Goal: Task Accomplishment & Management: Manage account settings

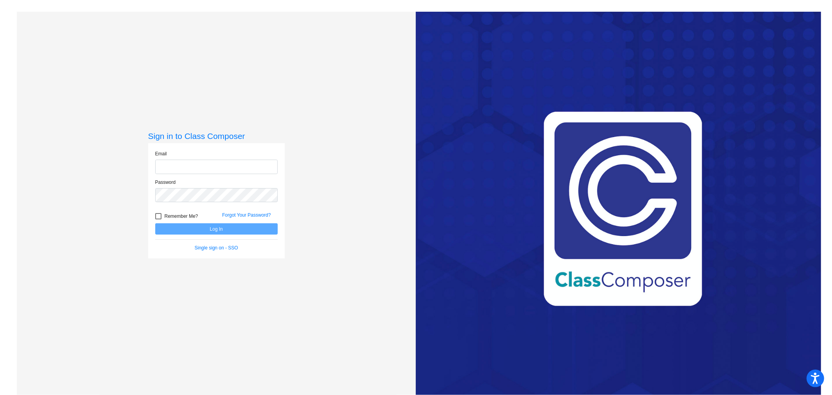
click at [170, 167] on input "email" at bounding box center [216, 166] width 122 height 14
type input "[PERSON_NAME][EMAIL_ADDRESS][PERSON_NAME][DOMAIN_NAME]"
click at [155, 223] on button "Log In" at bounding box center [216, 228] width 122 height 11
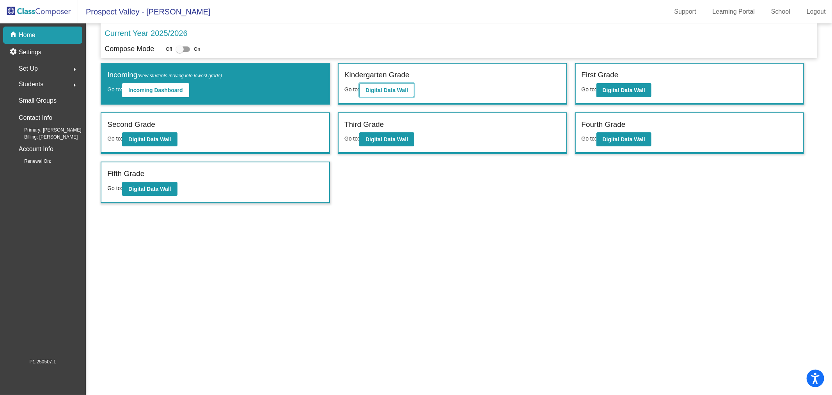
click at [389, 87] on b "Digital Data Wall" at bounding box center [386, 90] width 43 height 6
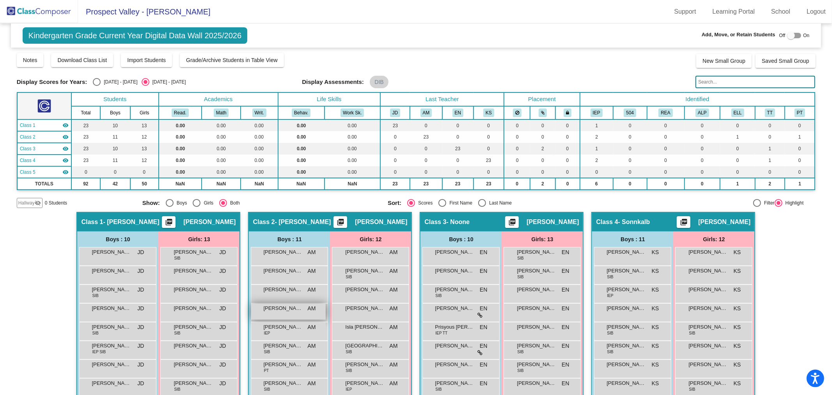
scroll to position [43, 0]
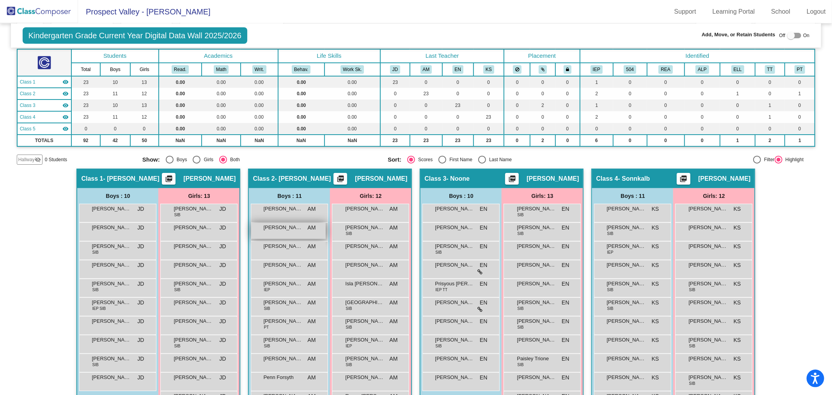
click at [279, 224] on span "[PERSON_NAME]" at bounding box center [282, 227] width 39 height 8
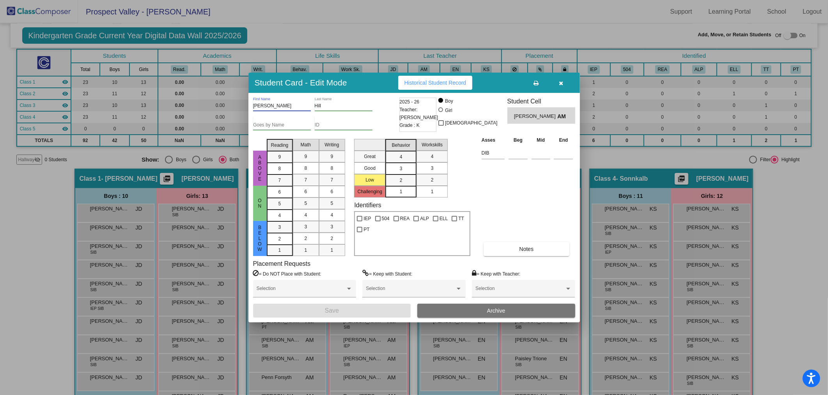
drag, startPoint x: 279, startPoint y: 103, endPoint x: 208, endPoint y: 102, distance: 71.0
click at [208, 102] on div "Student Card - Edit Mode Historical Student Record [PERSON_NAME] First Name [PE…" at bounding box center [414, 197] width 828 height 395
type input "[PERSON_NAME]"
click at [331, 317] on button "Save" at bounding box center [332, 310] width 158 height 14
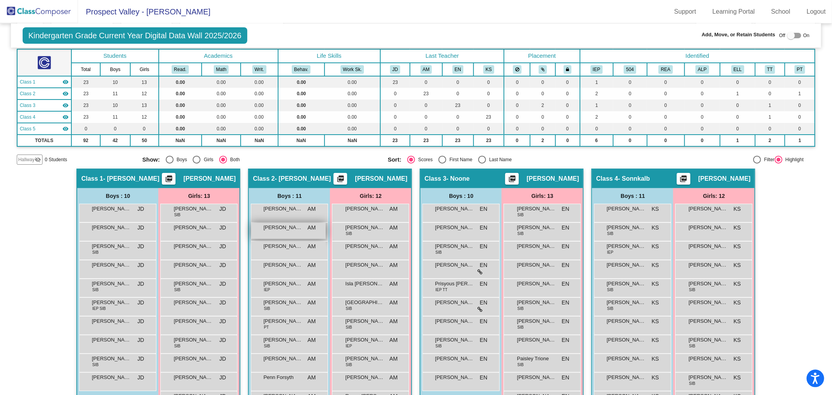
click at [277, 225] on span "[PERSON_NAME]" at bounding box center [282, 227] width 39 height 8
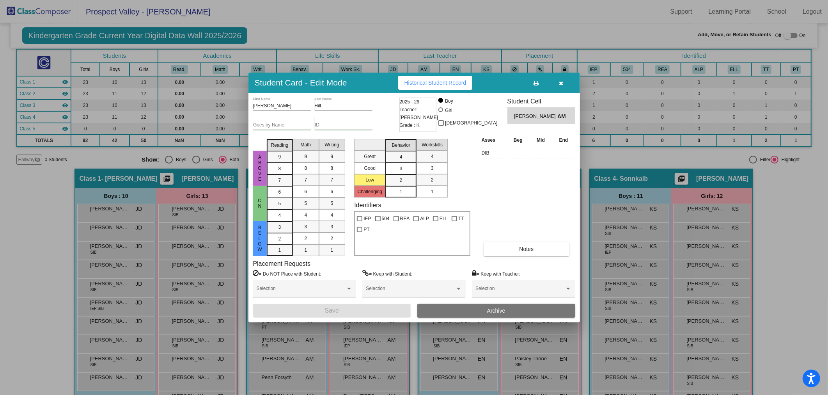
click at [462, 311] on button "Archive" at bounding box center [496, 310] width 158 height 14
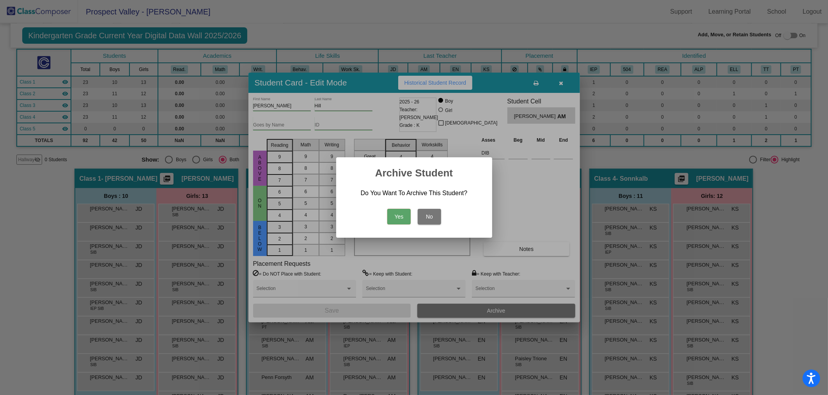
click at [403, 219] on button "Yes" at bounding box center [398, 217] width 23 height 16
